Goal: Subscribe to service/newsletter

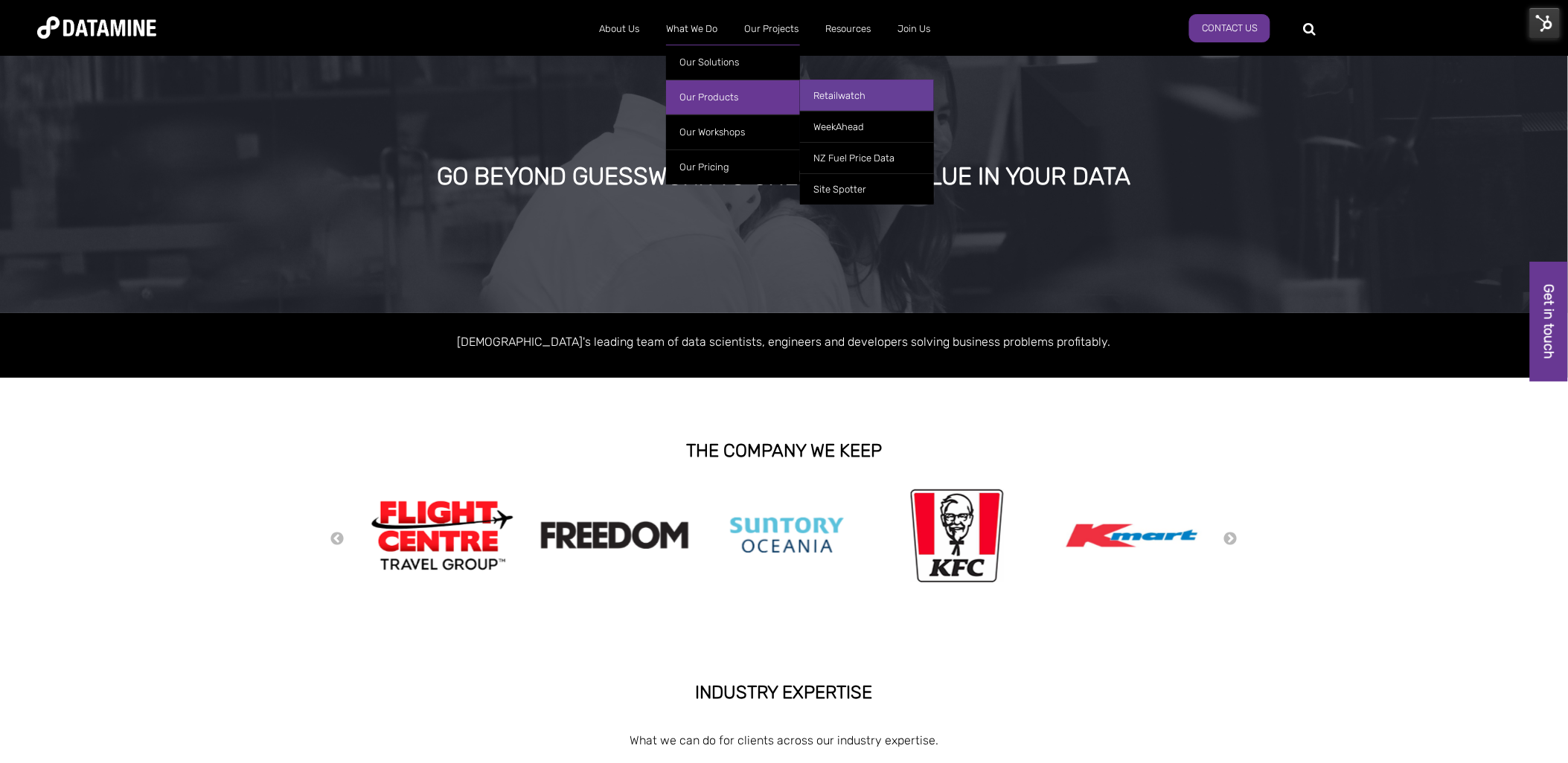
click at [837, 94] on link "Retailwatch" at bounding box center [867, 95] width 134 height 32
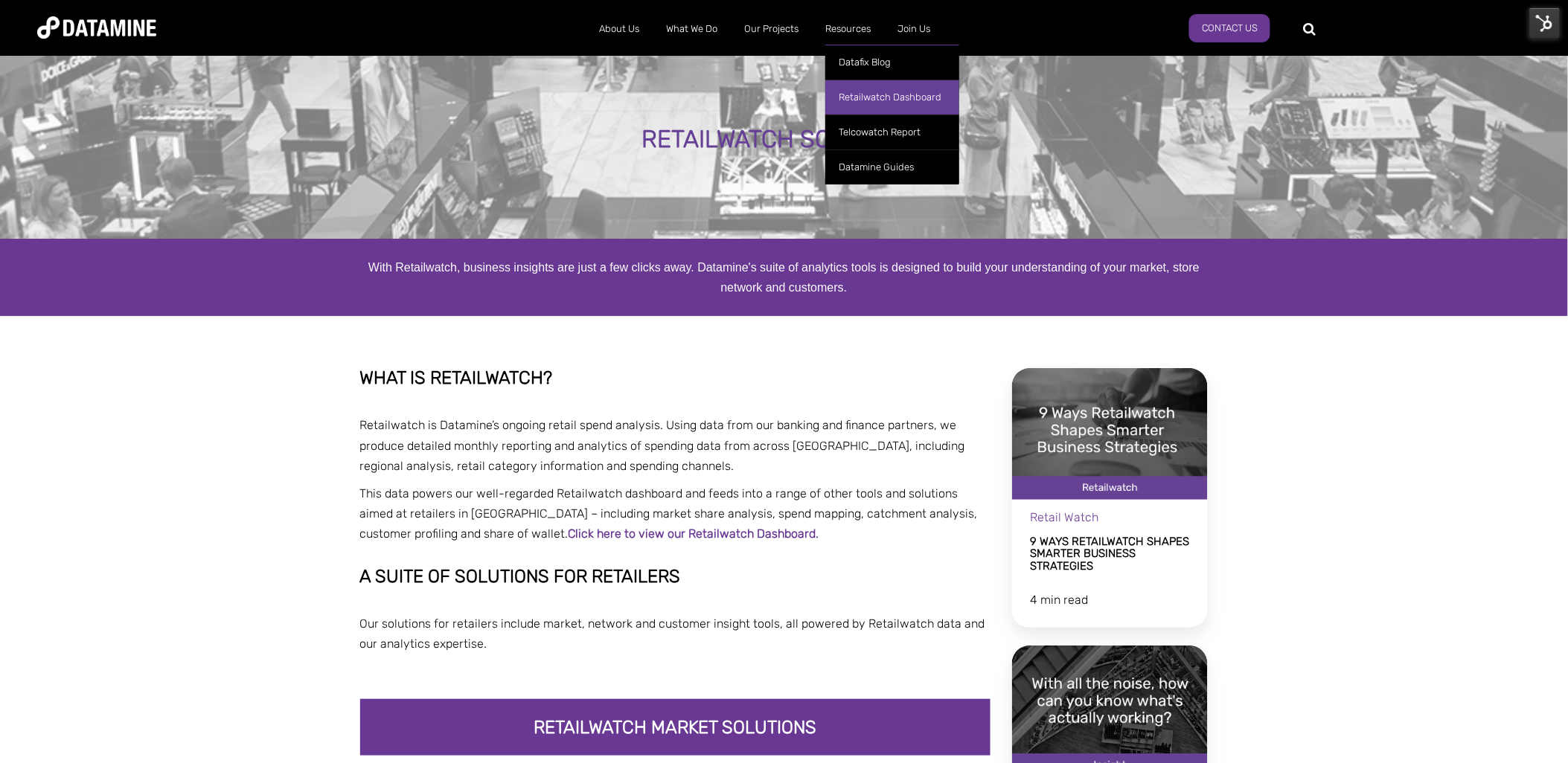
click at [864, 94] on link "Retailwatch Dashboard" at bounding box center [892, 96] width 134 height 35
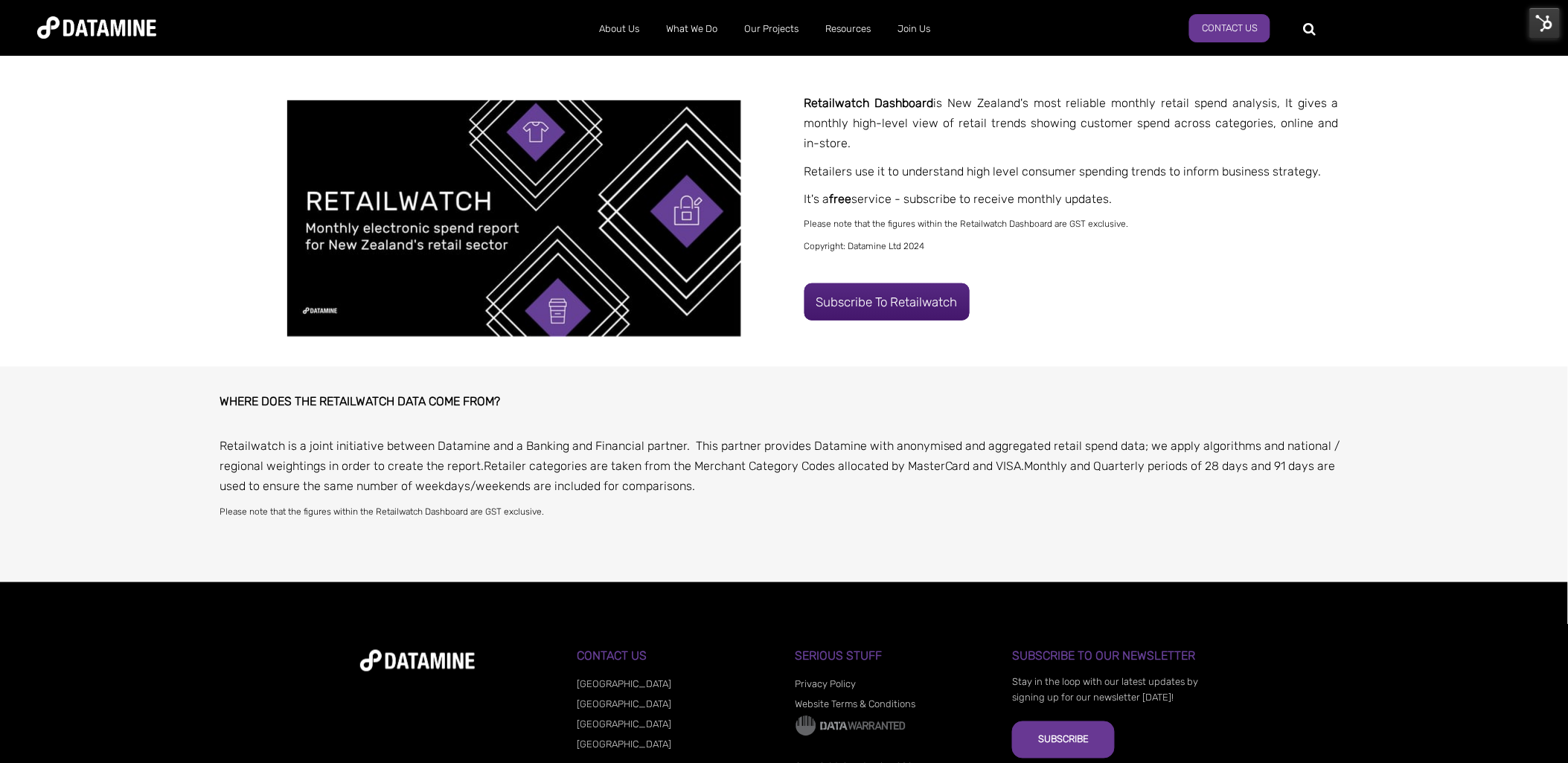
scroll to position [247, 0]
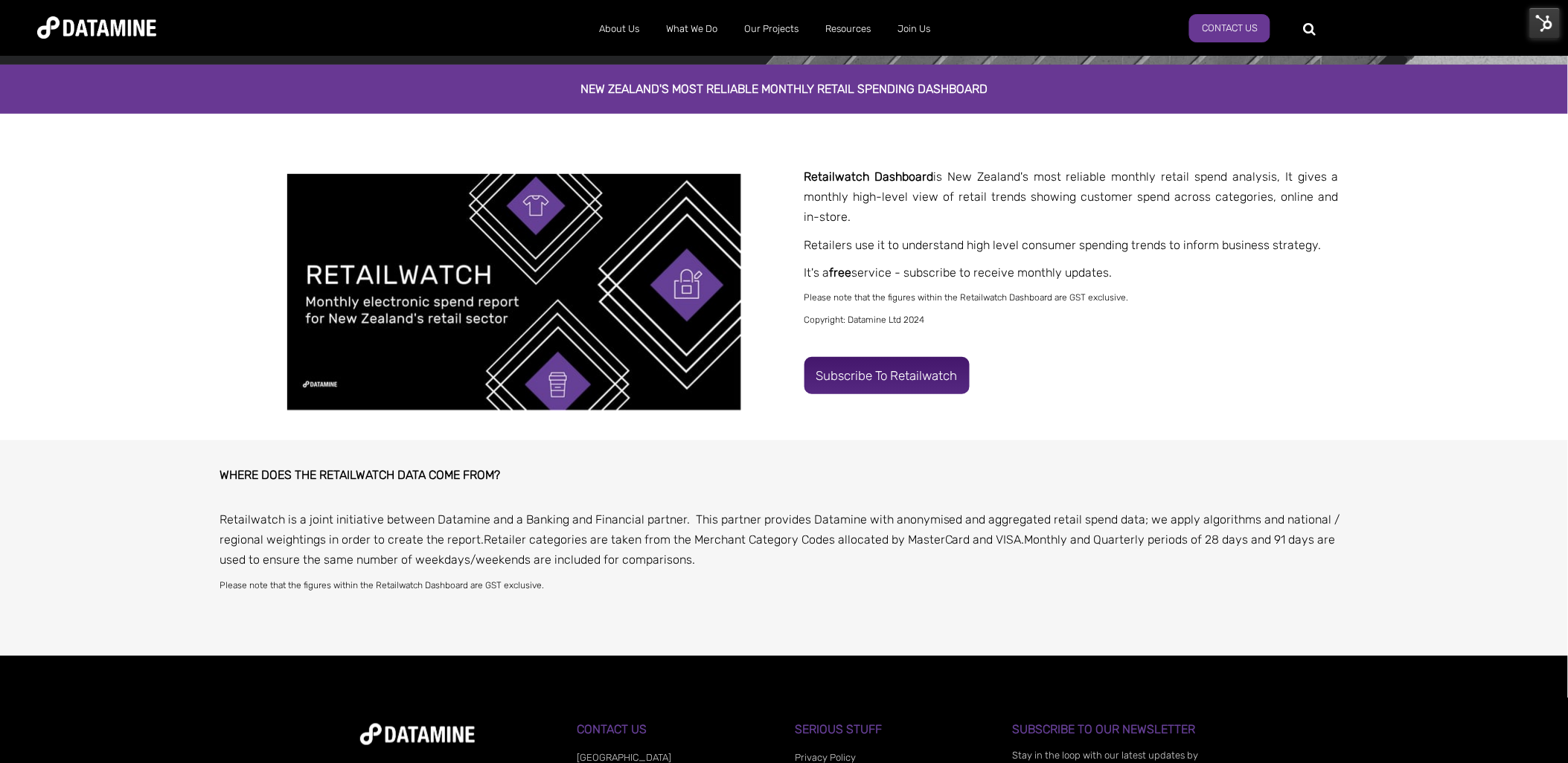
click at [948, 375] on link "Subscribe to Retailwatch" at bounding box center [887, 376] width 165 height 37
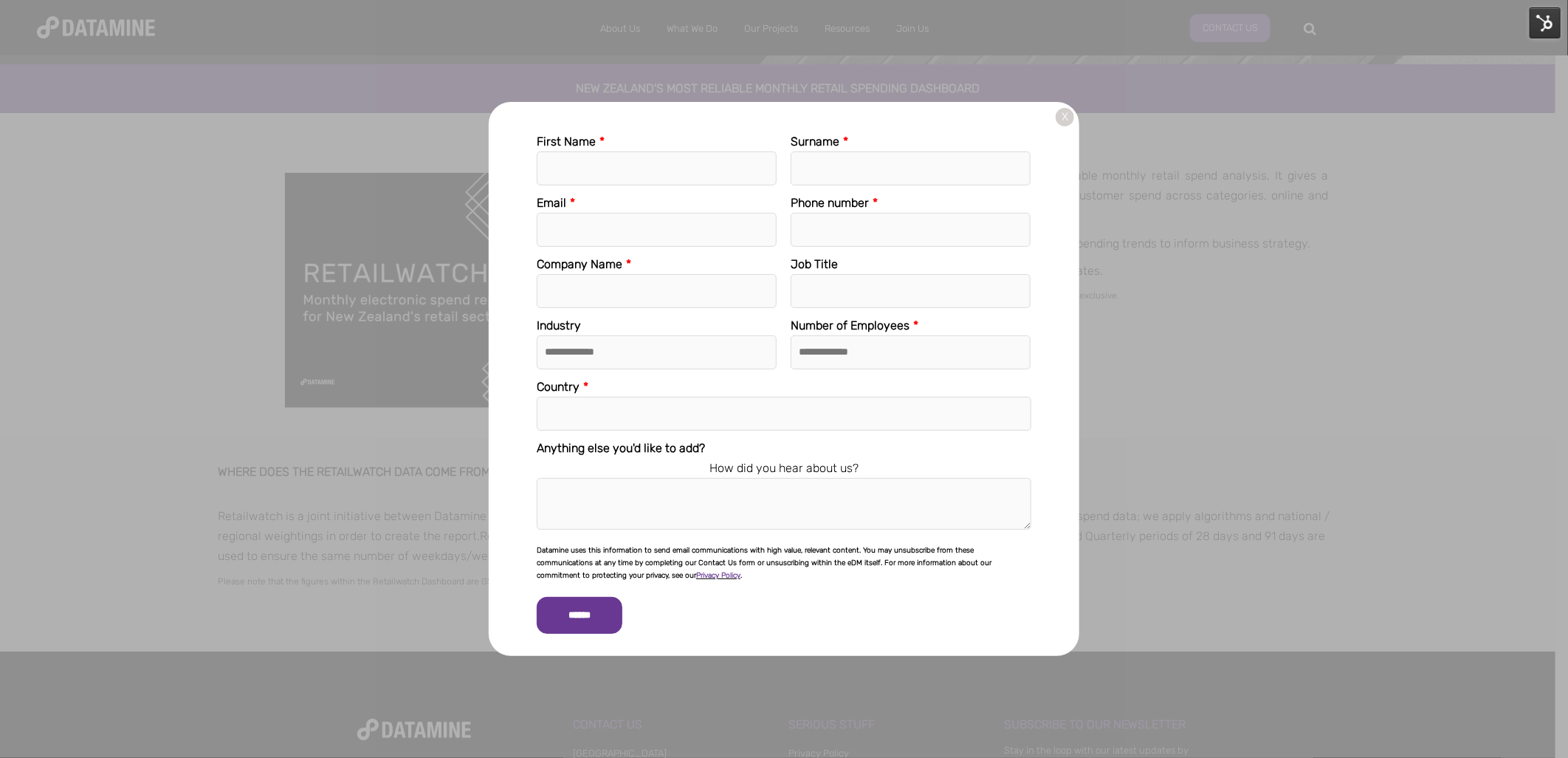
click at [1063, 118] on link "X" at bounding box center [1065, 116] width 18 height 18
